Goal: Transaction & Acquisition: Purchase product/service

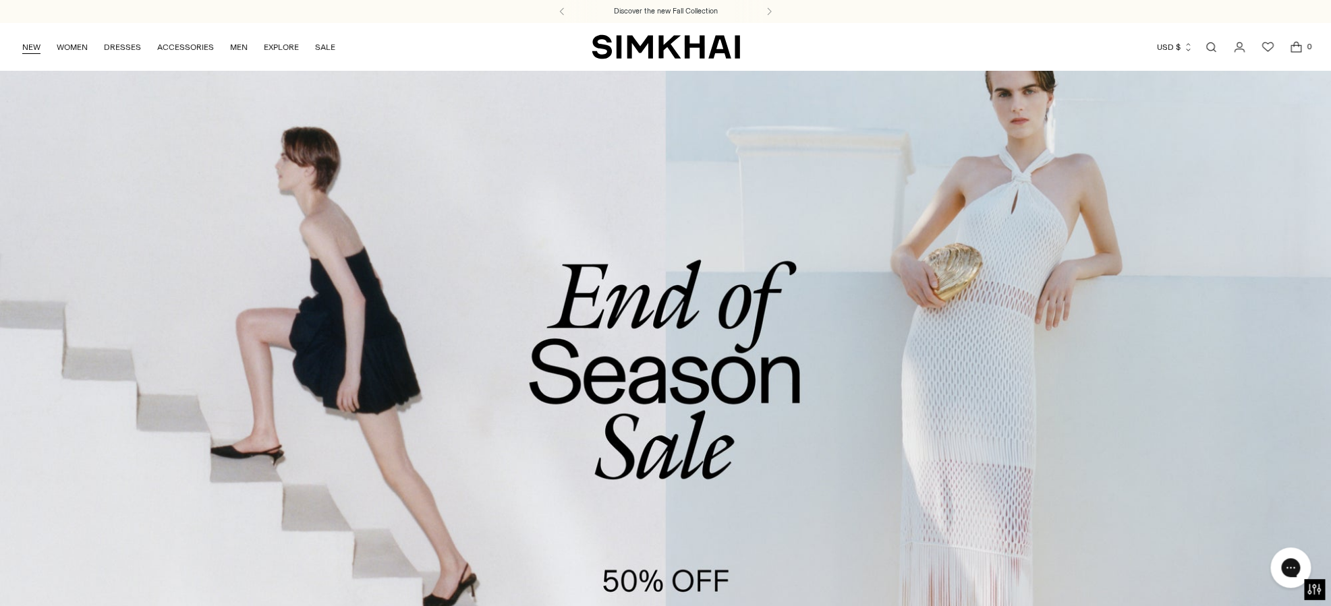
click at [32, 47] on link "NEW" at bounding box center [31, 47] width 18 height 30
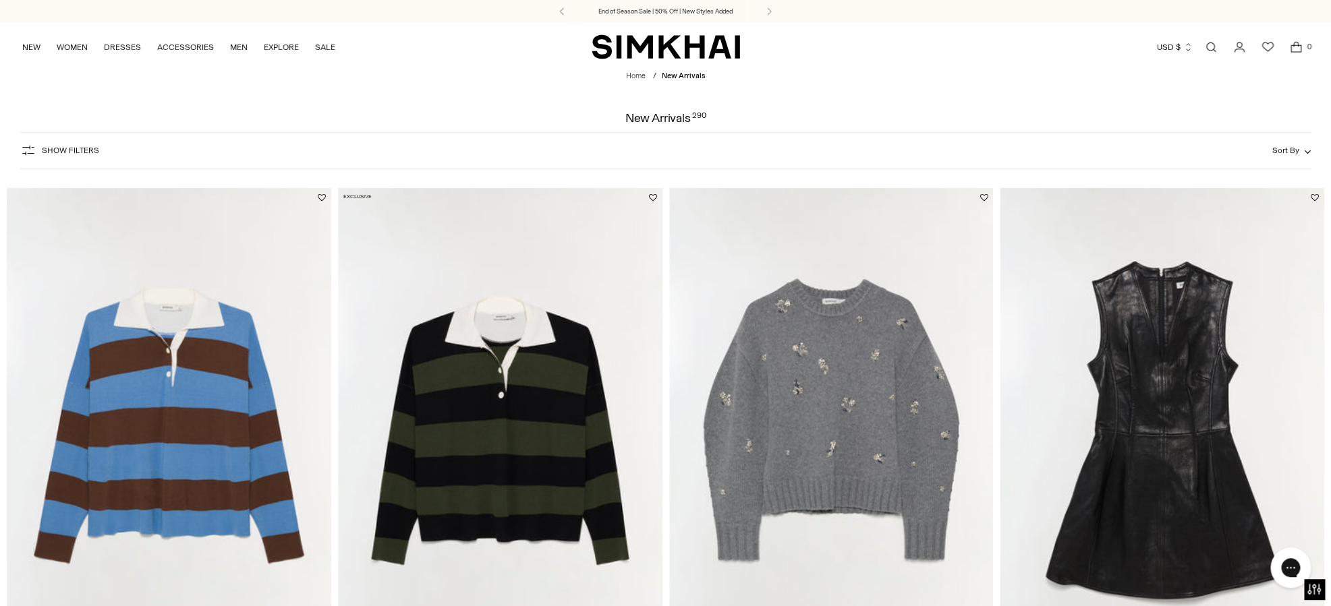
click at [66, 150] on span "Show Filters" at bounding box center [70, 150] width 57 height 9
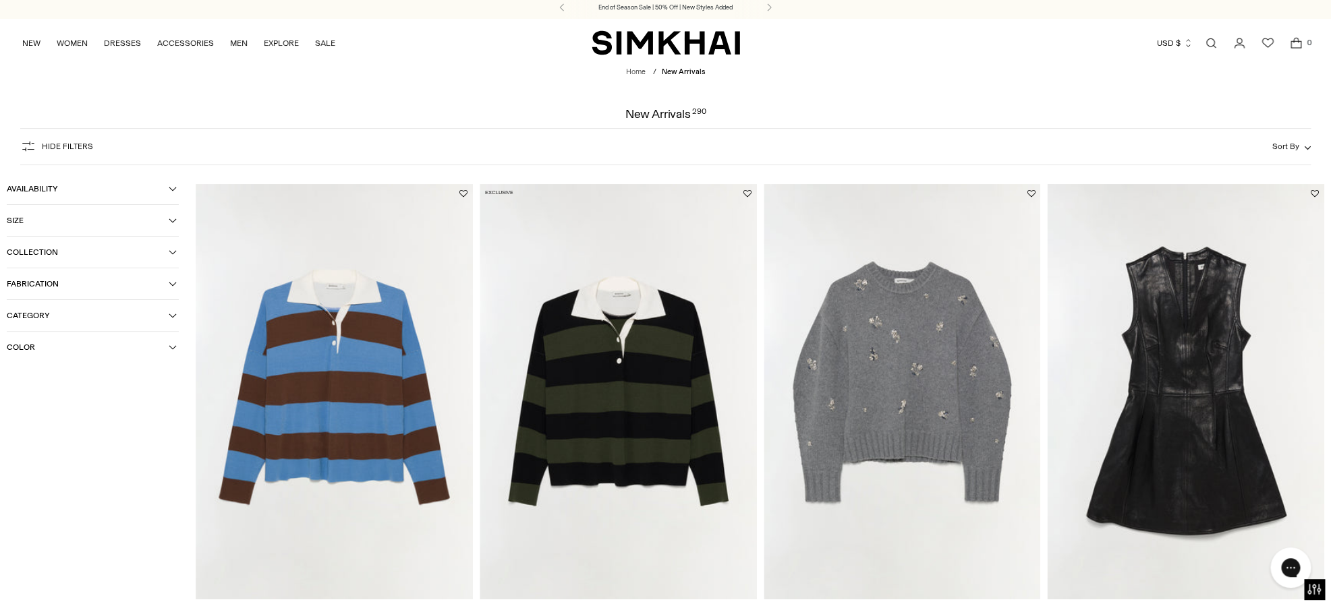
scroll to position [5, 0]
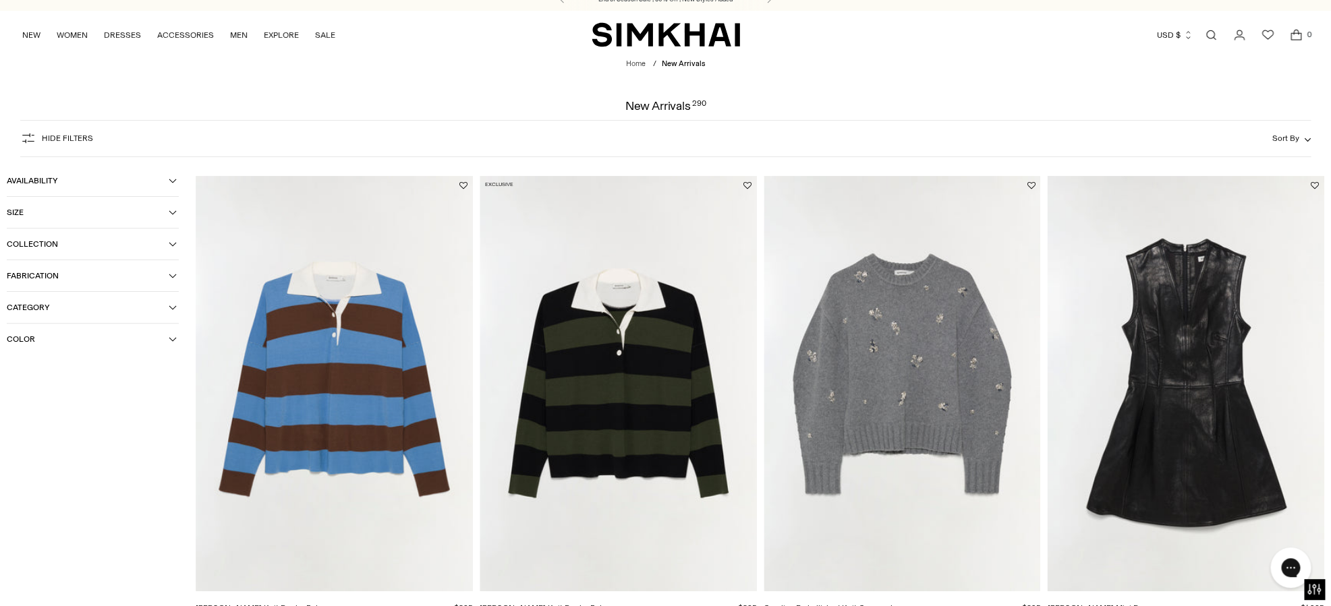
click at [115, 316] on button "Category" at bounding box center [93, 307] width 172 height 31
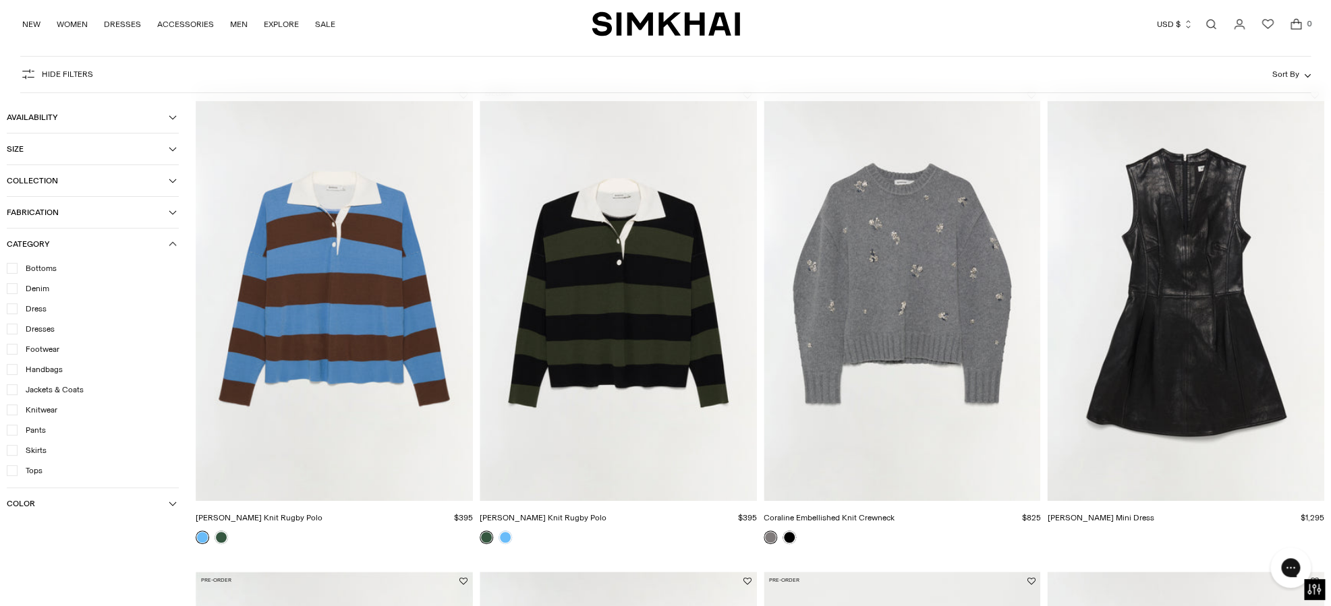
scroll to position [125, 0]
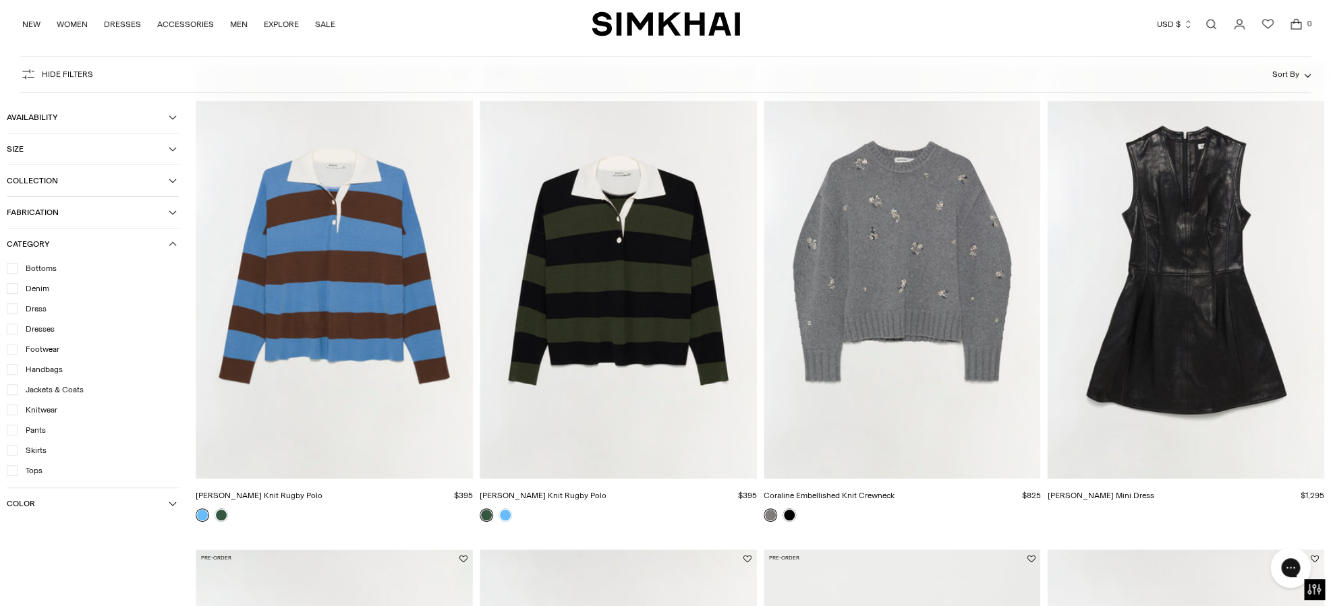
click at [14, 333] on icon at bounding box center [12, 329] width 7 height 7
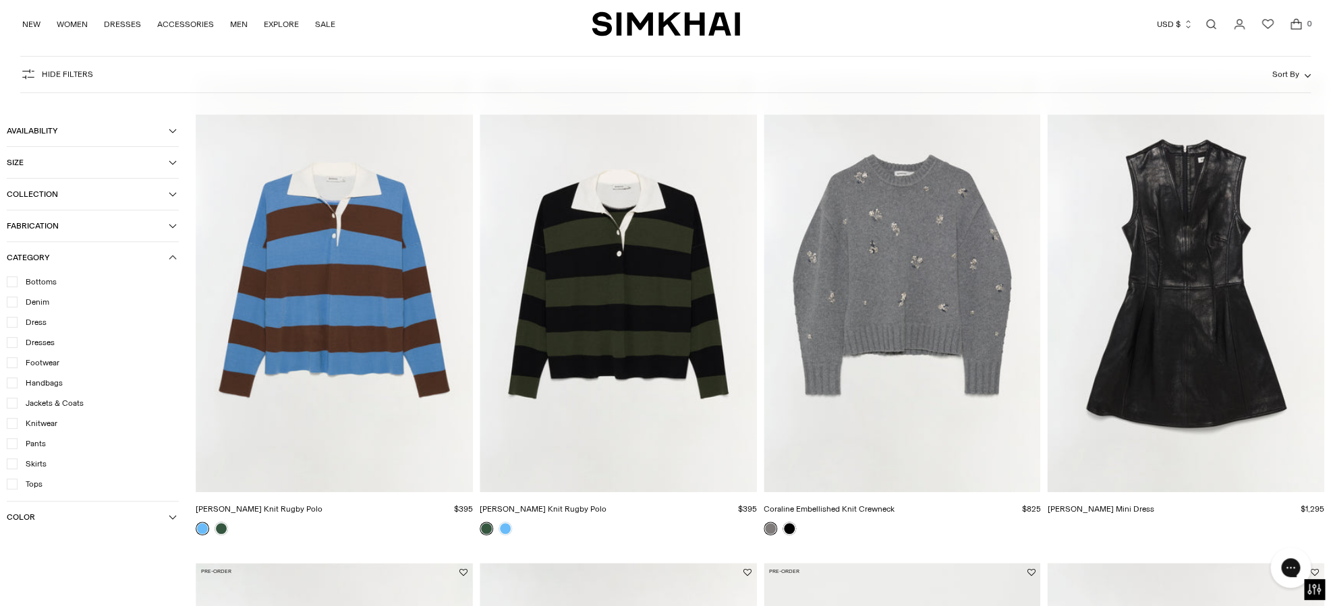
scroll to position [138, 0]
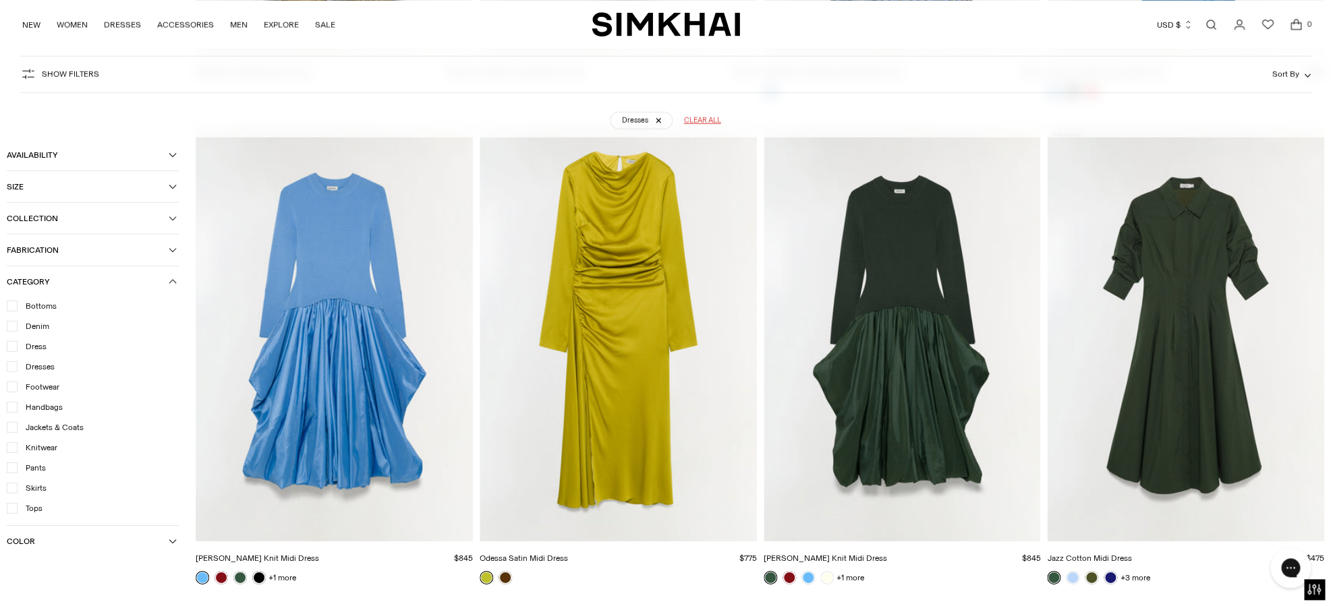
scroll to position [4478, 0]
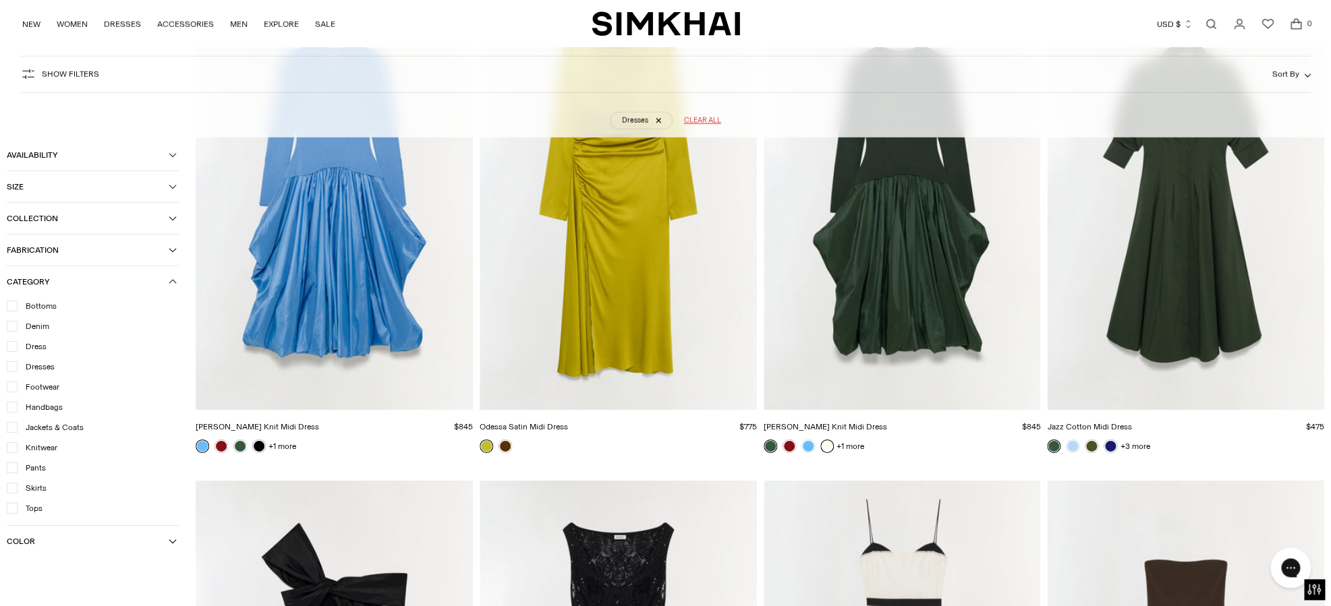
click at [830, 443] on link at bounding box center [826, 446] width 13 height 13
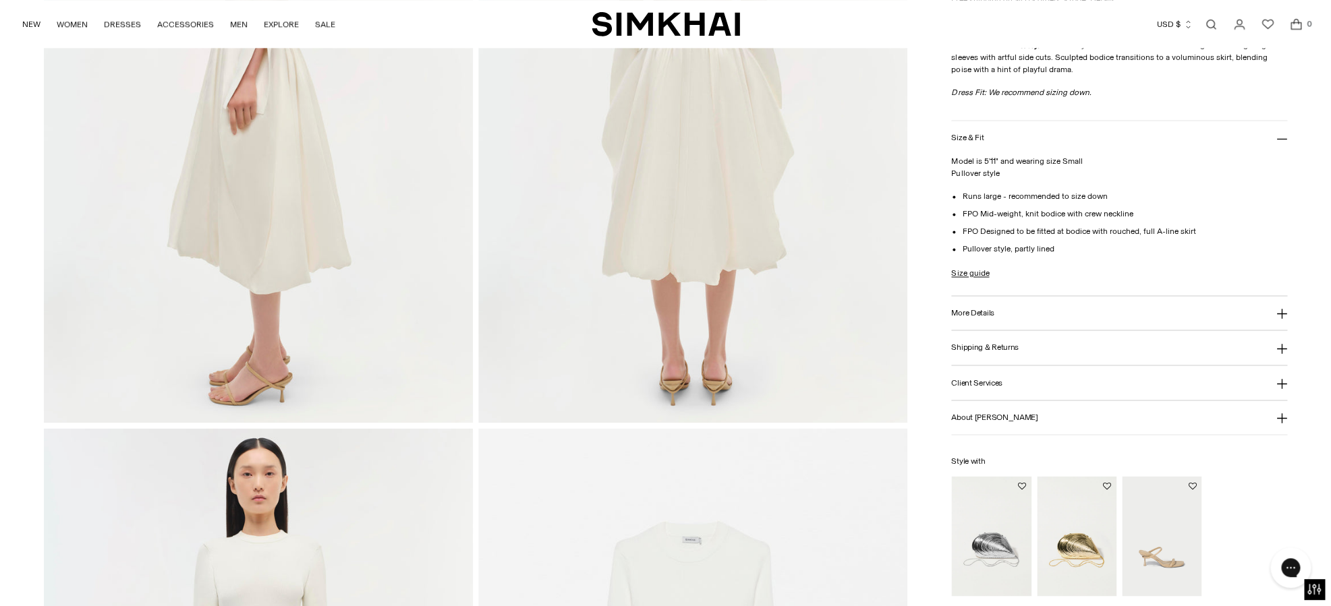
scroll to position [958, 0]
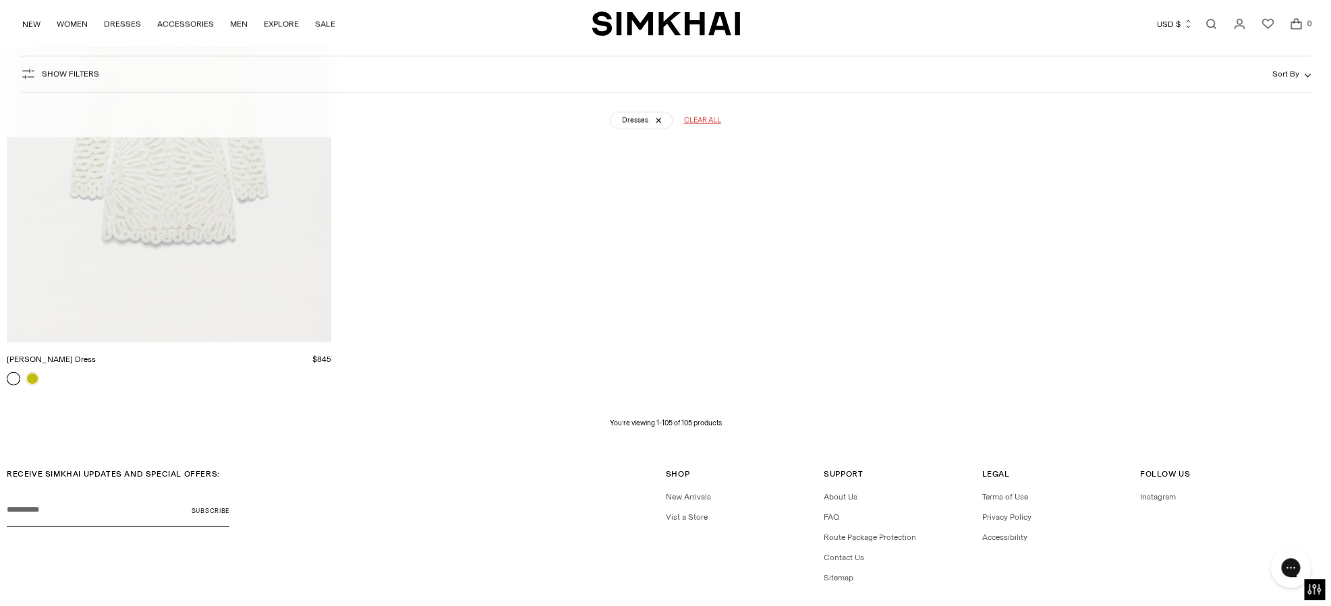
scroll to position [14915, 0]
